Goal: Find specific page/section: Find specific page/section

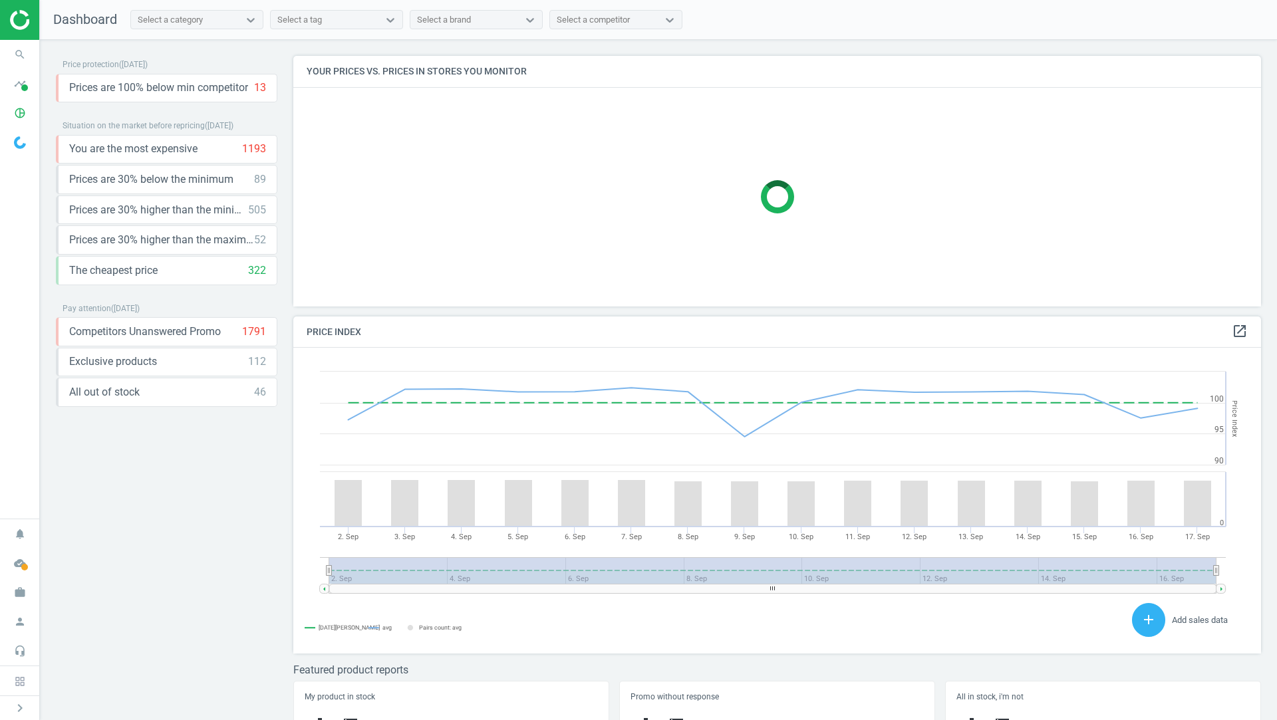
scroll to position [306, 968]
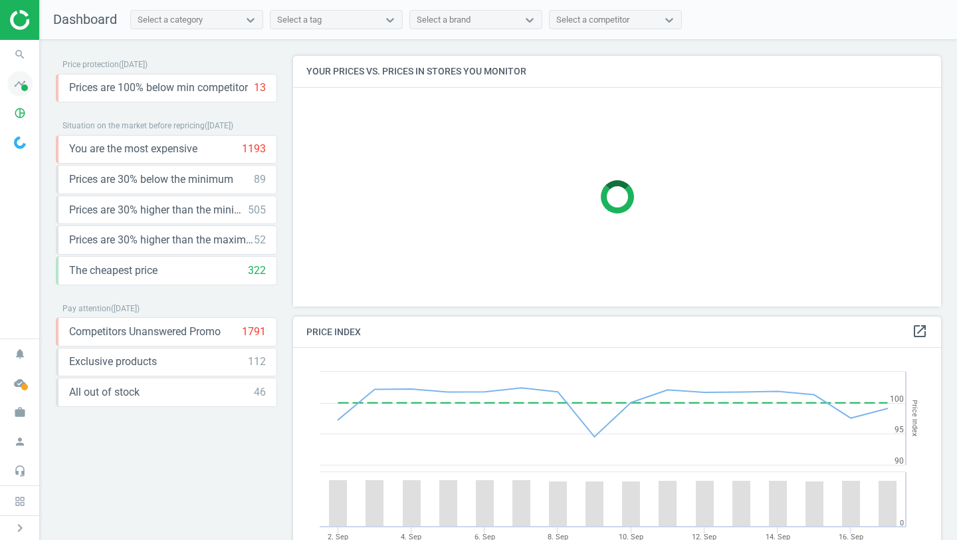
scroll to position [307, 649]
click at [13, 81] on icon "timeline" at bounding box center [19, 83] width 25 height 25
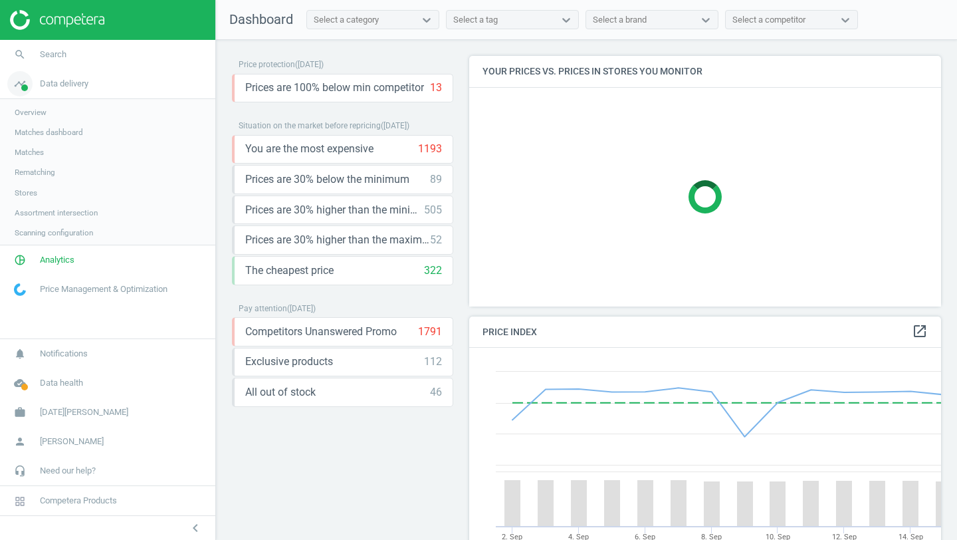
scroll to position [7, 7]
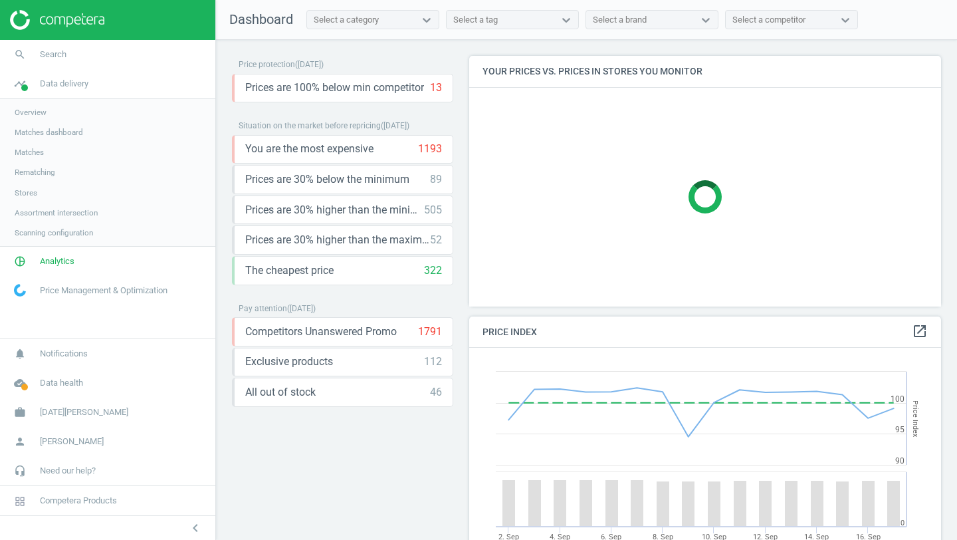
click at [47, 115] on span "Overview" at bounding box center [31, 112] width 32 height 11
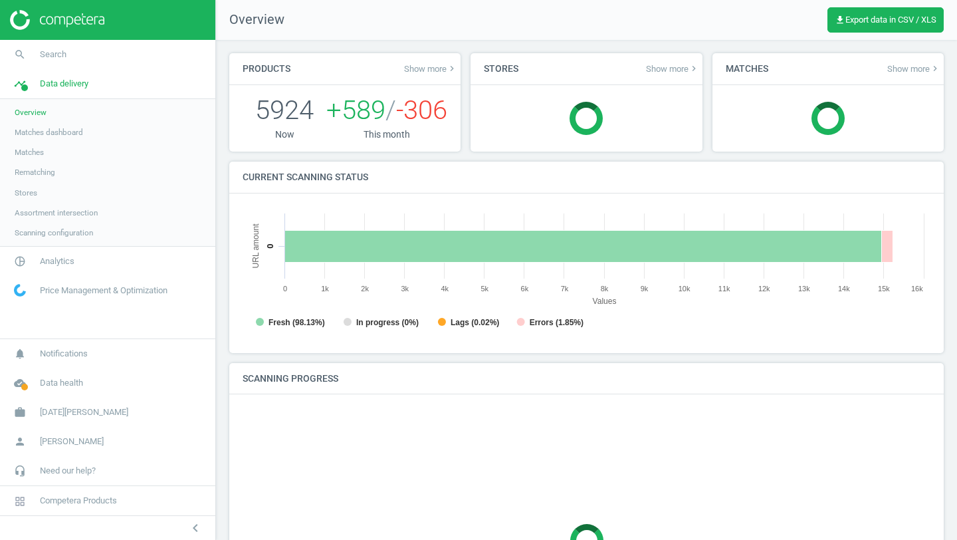
scroll to position [267, 689]
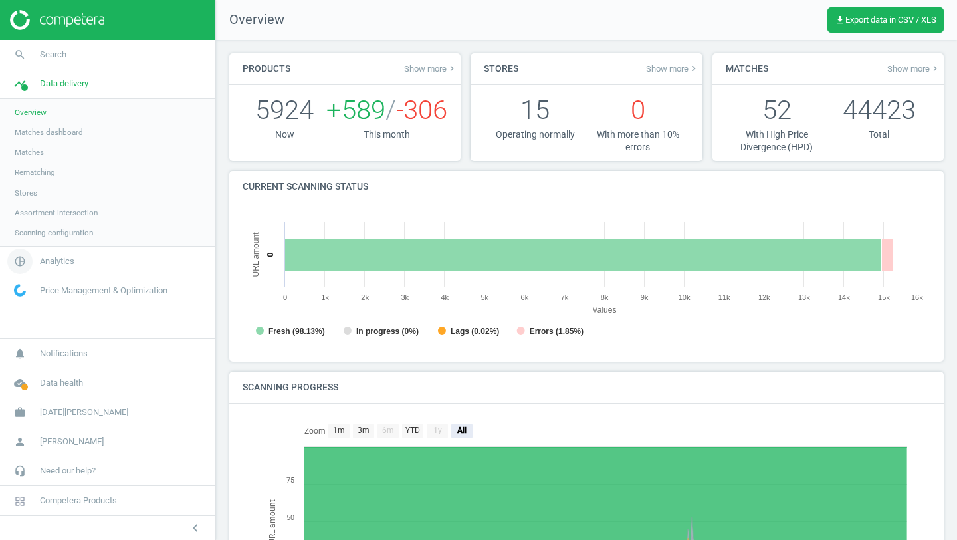
click at [59, 250] on link "pie_chart_outlined Analytics" at bounding box center [107, 261] width 215 height 29
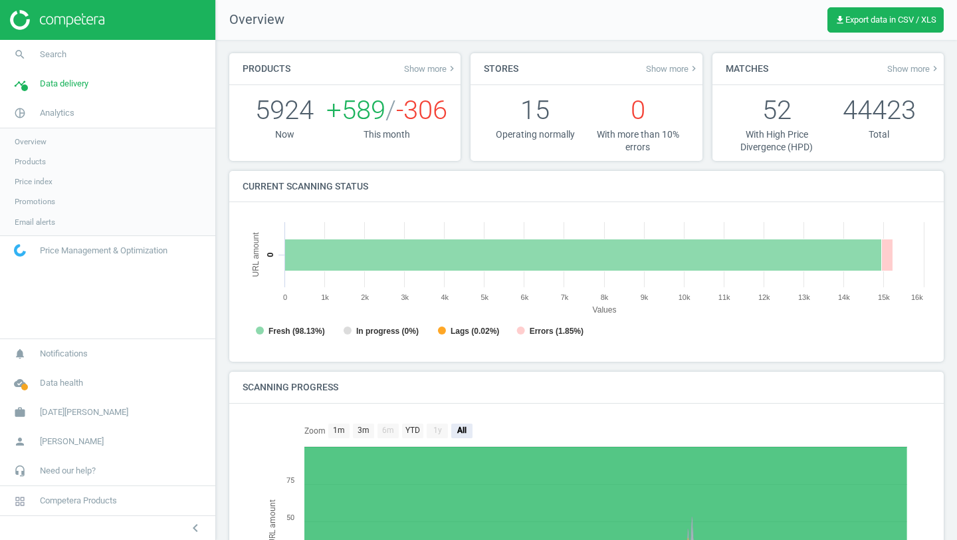
click at [35, 144] on span "Overview" at bounding box center [31, 141] width 32 height 11
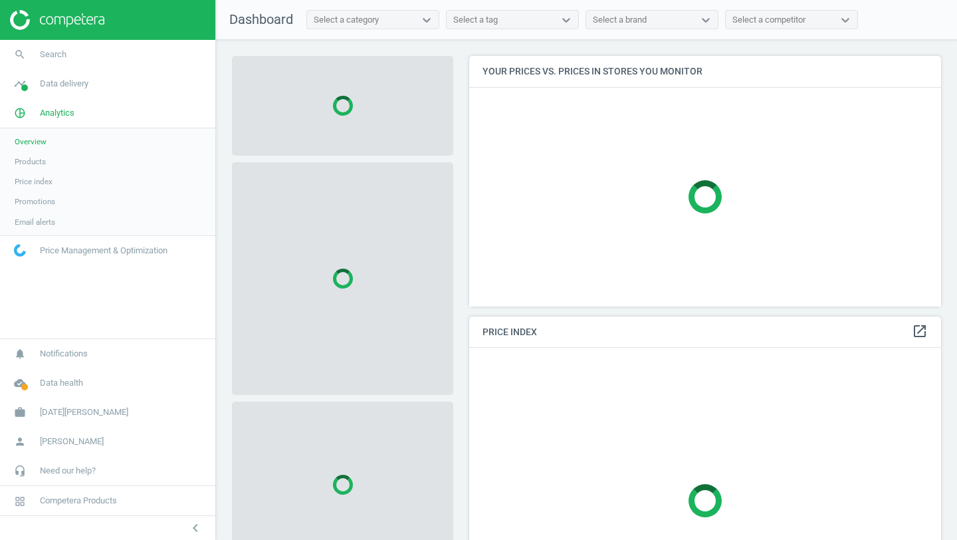
scroll to position [307, 473]
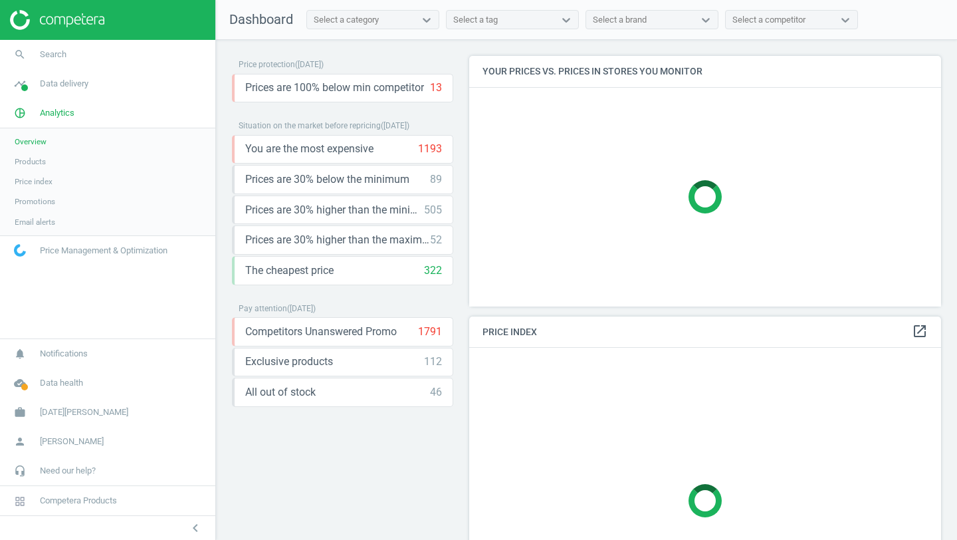
click at [395, 25] on div "Select a category" at bounding box center [361, 19] width 108 height 17
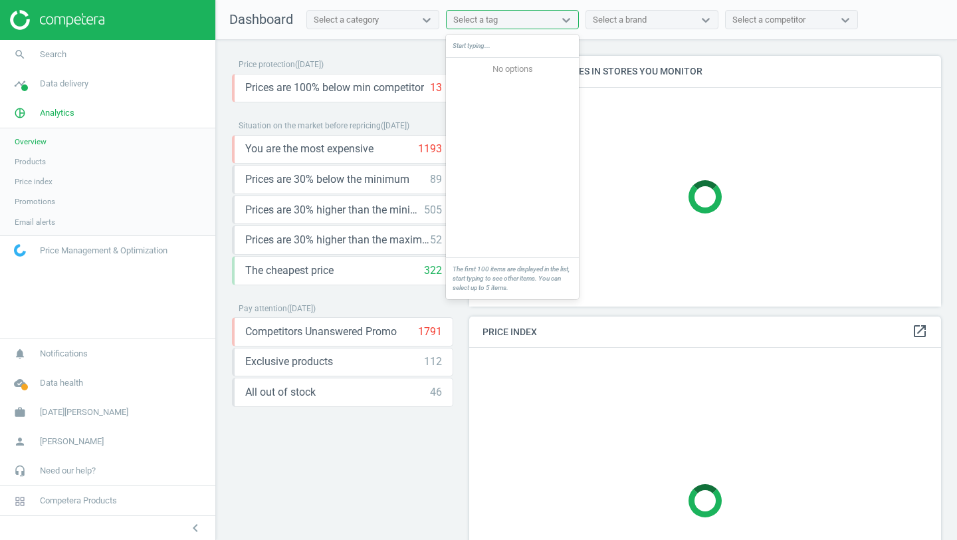
click at [521, 24] on div "Select a tag" at bounding box center [501, 19] width 108 height 17
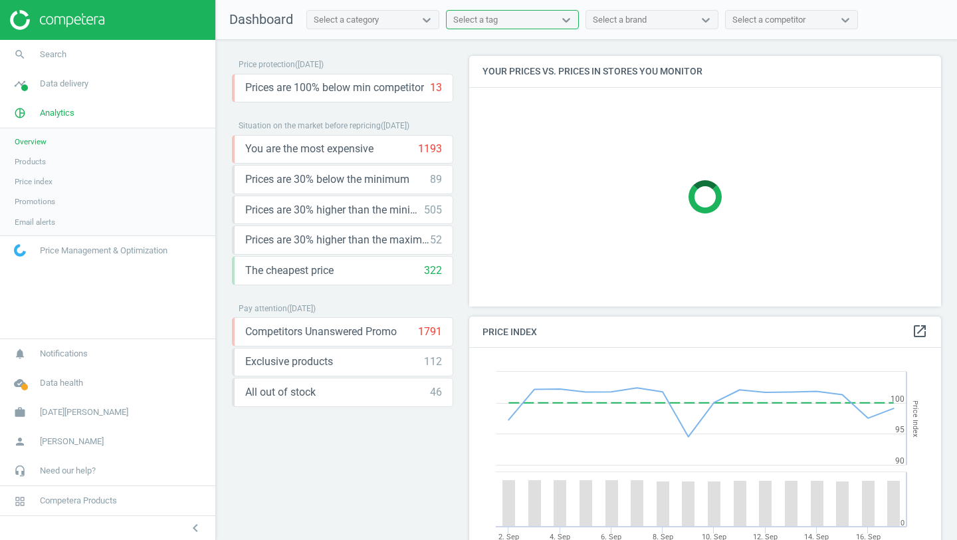
click at [521, 23] on div "Select a tag" at bounding box center [501, 19] width 108 height 17
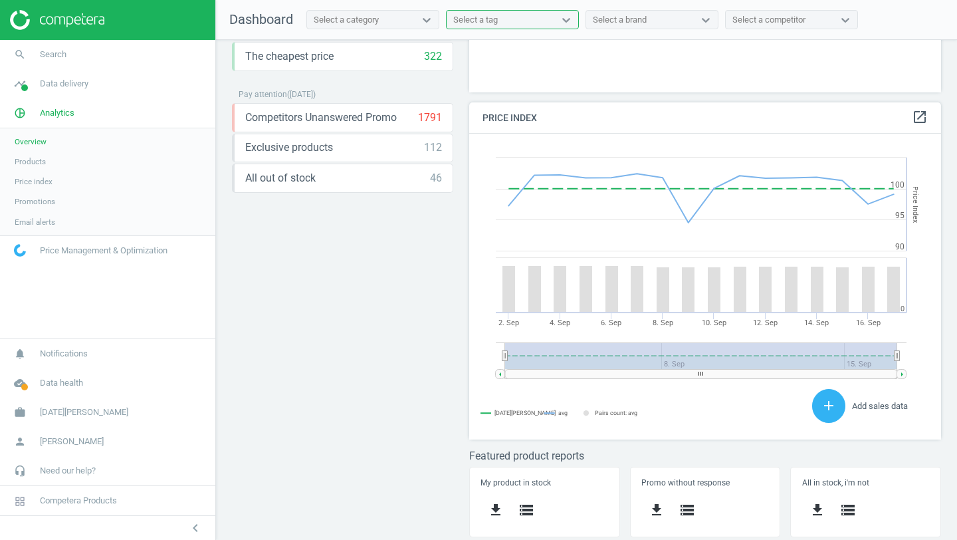
scroll to position [0, 0]
